Goal: Information Seeking & Learning: Learn about a topic

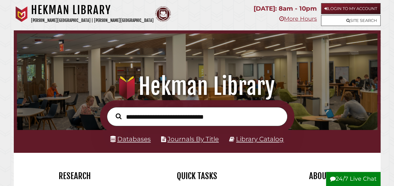
scroll to position [119, 357]
click at [137, 141] on link "Databases" at bounding box center [130, 139] width 40 height 8
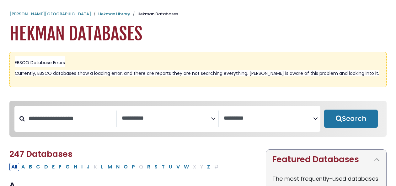
select select "Database Subject Filter"
select select "Database Vendors Filter"
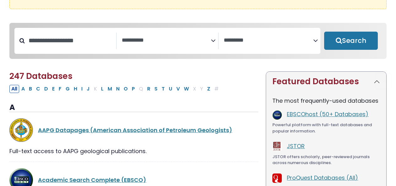
scroll to position [94, 0]
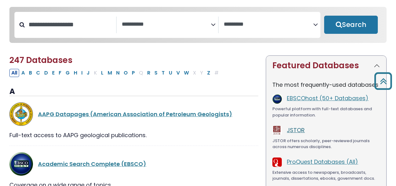
click at [298, 129] on link "JSTOR" at bounding box center [296, 130] width 18 height 8
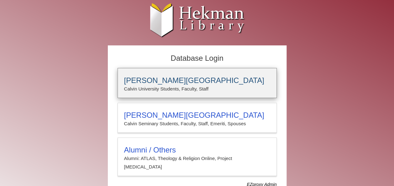
type input "****"
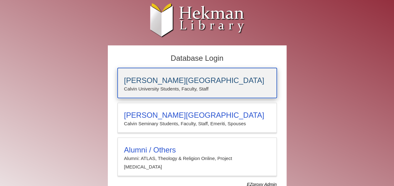
click at [161, 78] on h3 "[PERSON_NAME][GEOGRAPHIC_DATA]" at bounding box center [197, 80] width 146 height 9
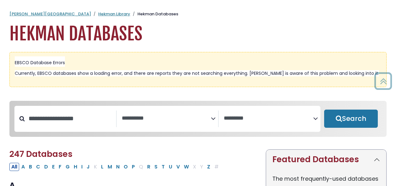
select select "Database Subject Filter"
select select "Database Vendors Filter"
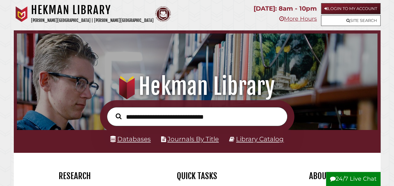
scroll to position [119, 357]
click at [224, 118] on input "text" at bounding box center [197, 116] width 181 height 19
type input "**********"
click at [113, 112] on button "Search" at bounding box center [119, 116] width 12 height 9
